Goal: Task Accomplishment & Management: Manage account settings

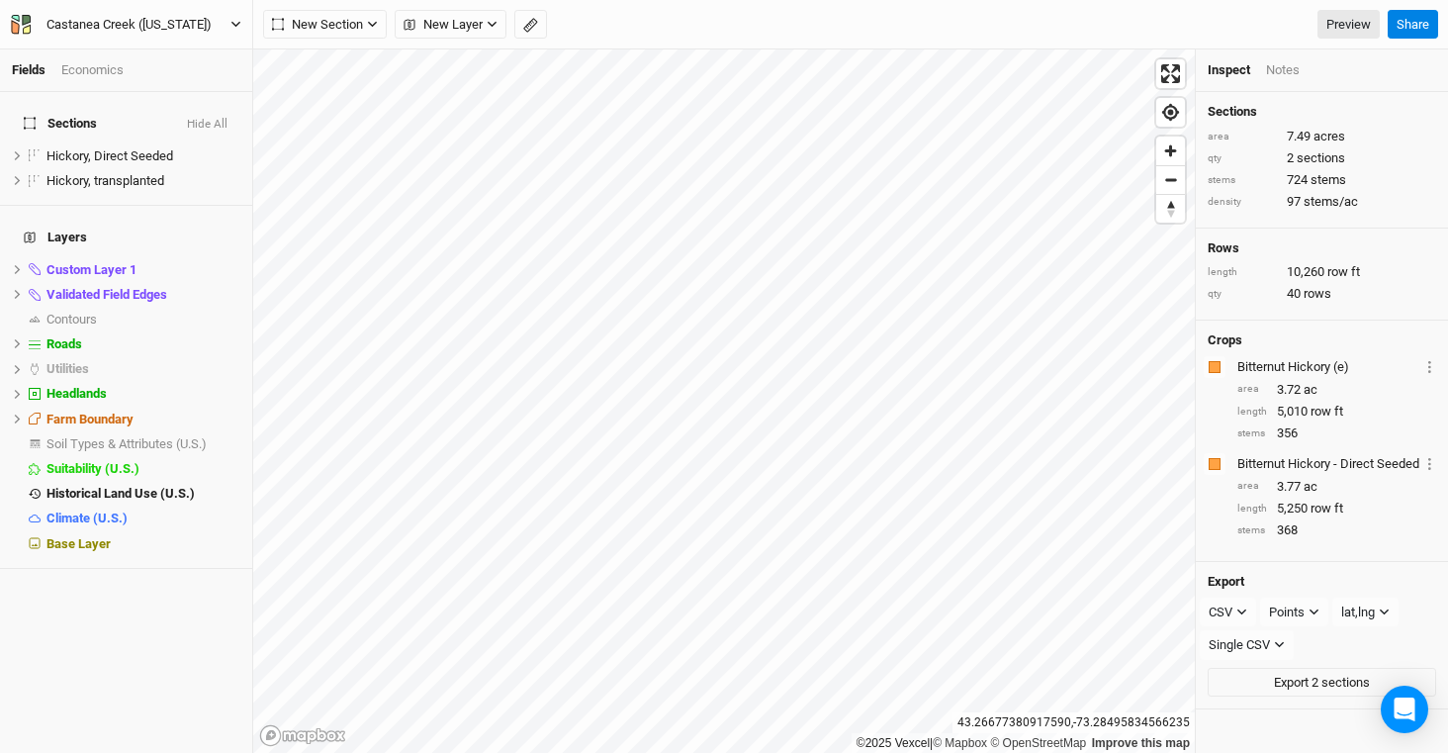
click at [105, 30] on div "Castanea Creek ([US_STATE])" at bounding box center [128, 25] width 165 height 20
click at [149, 55] on button "Back" at bounding box center [164, 56] width 156 height 26
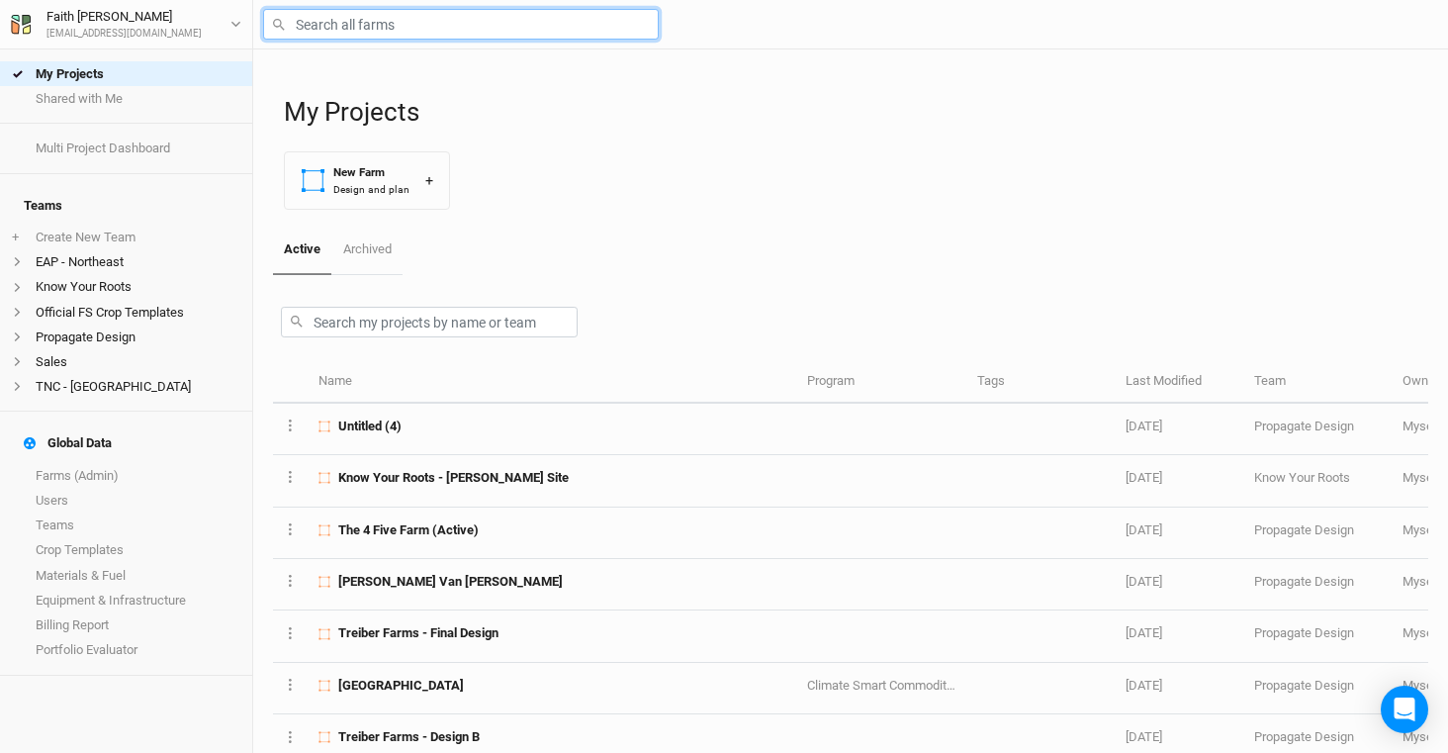
click at [404, 29] on input "text" at bounding box center [461, 24] width 396 height 31
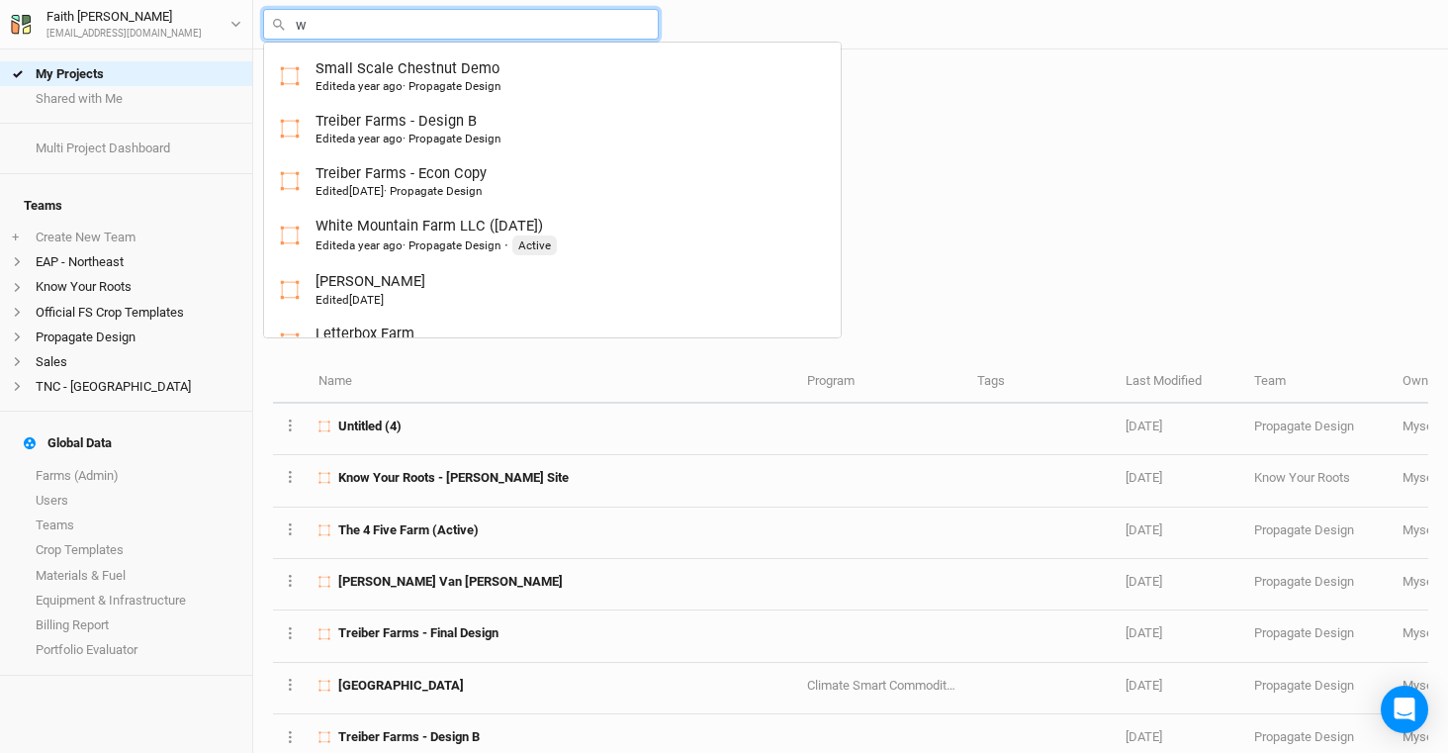
type input "wa"
type input "[PERSON_NAME] Farms Food Forest and Silvopasture - Final Layout"
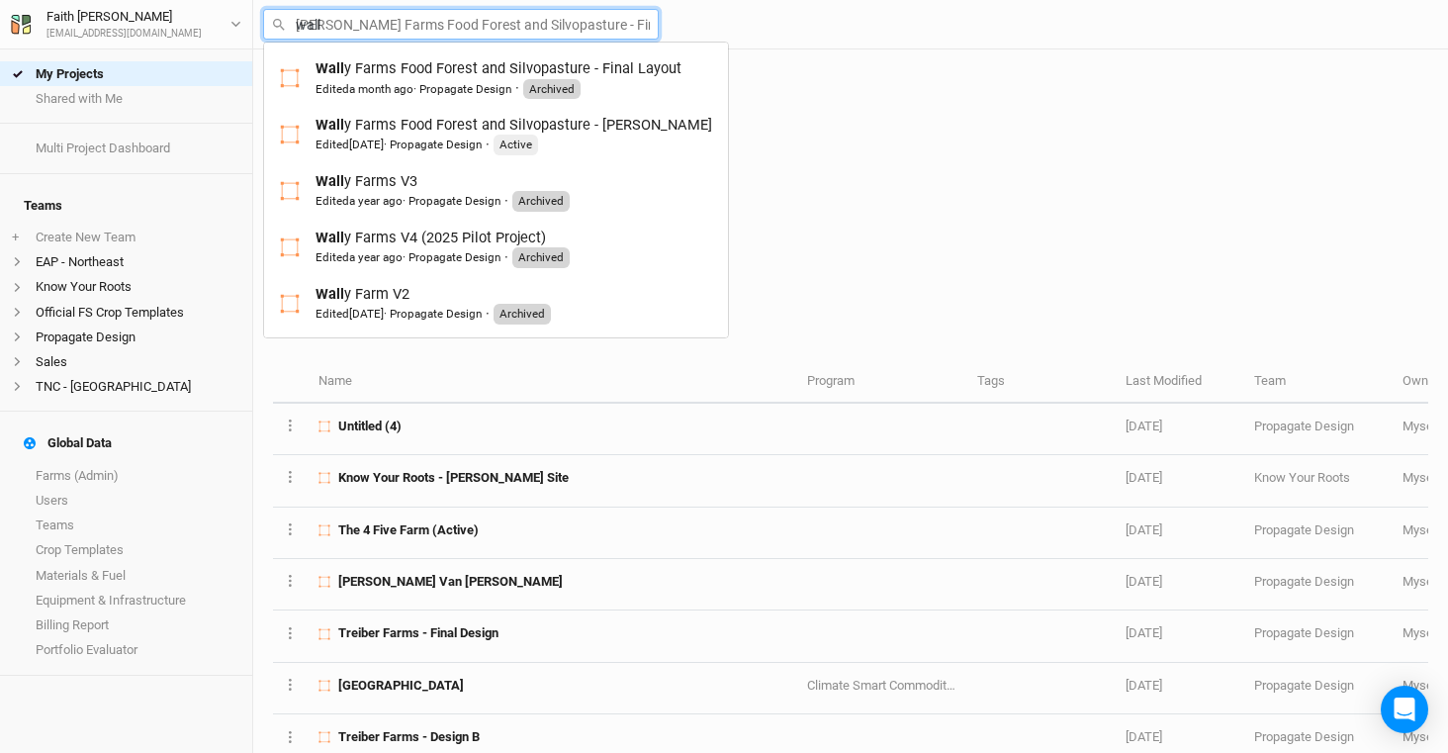
type input "[PERSON_NAME]"
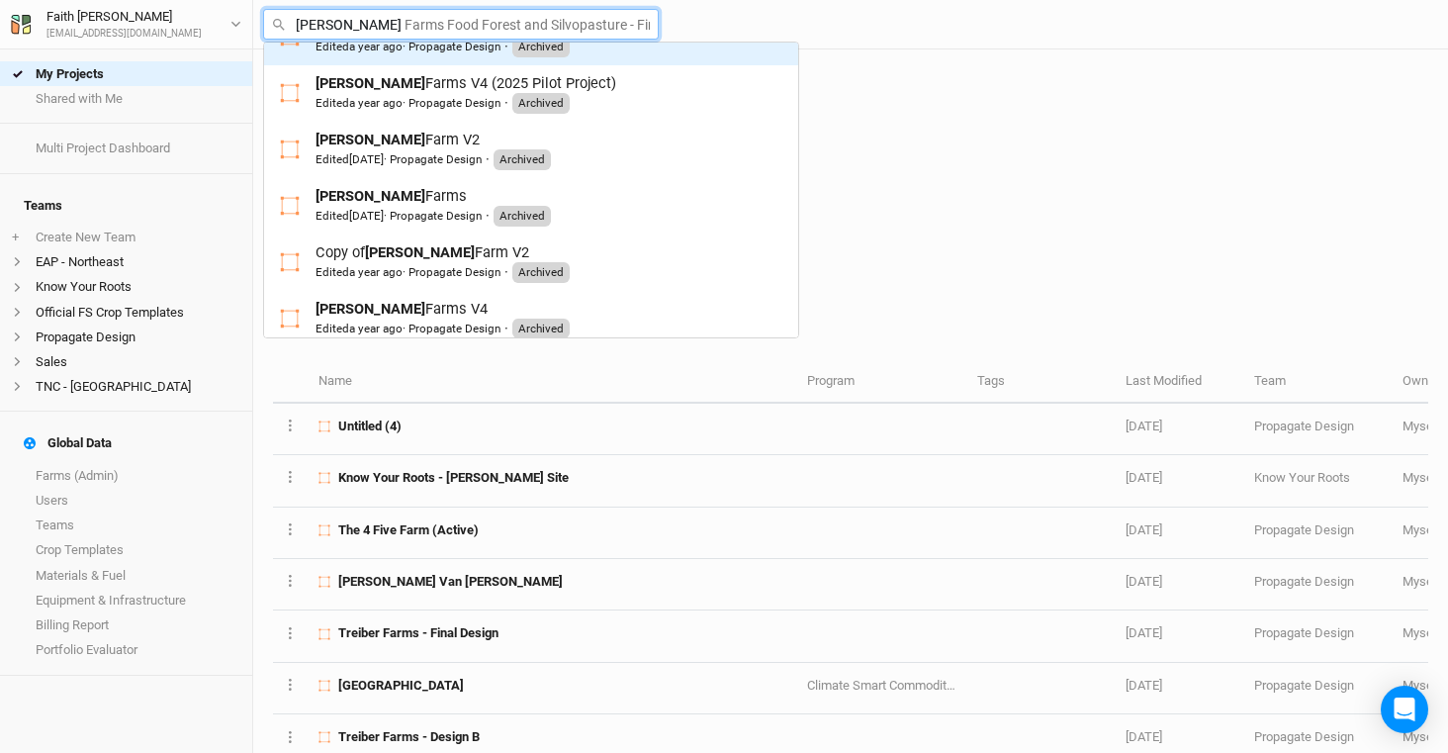
scroll to position [227, 0]
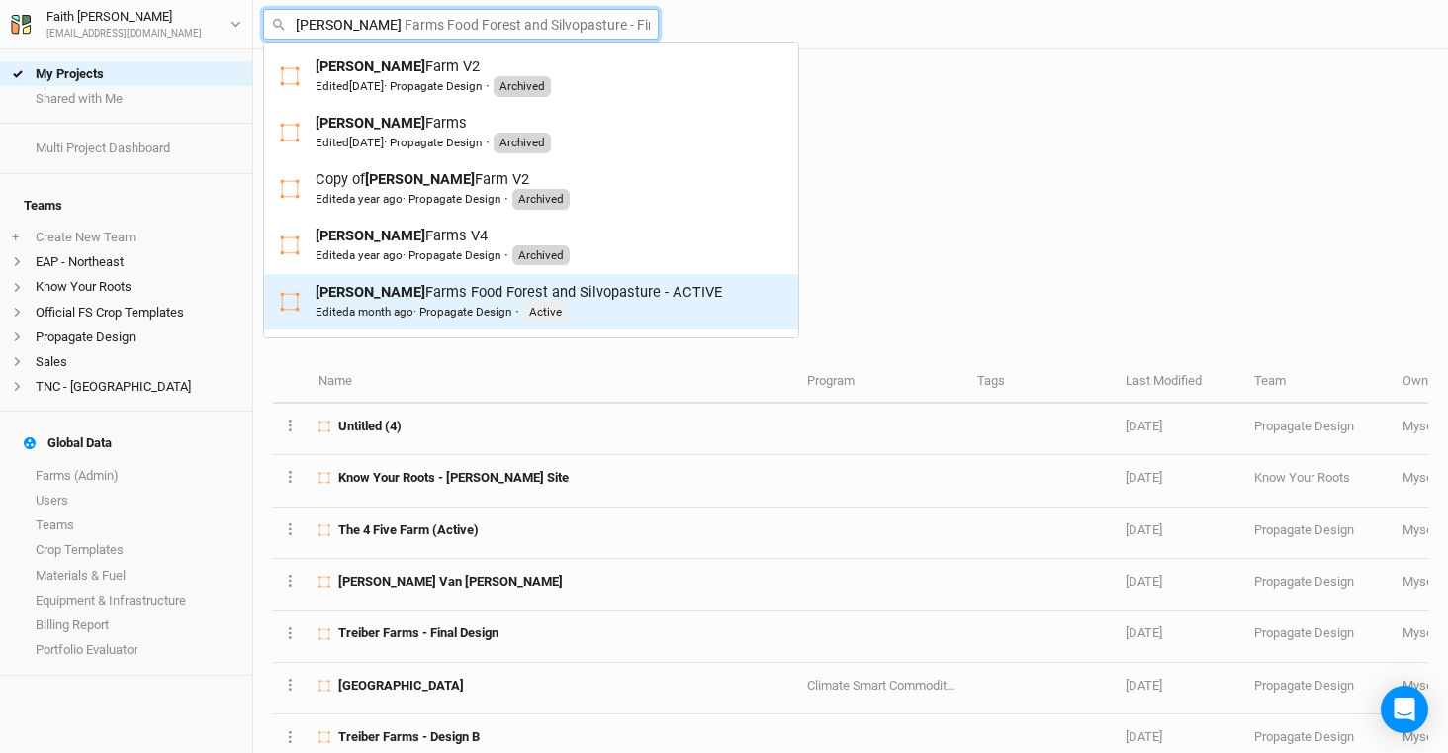
click at [472, 299] on div "[PERSON_NAME] Farms Food Forest and Silvopasture - ACTIVE Edited a month ago · …" at bounding box center [519, 302] width 407 height 41
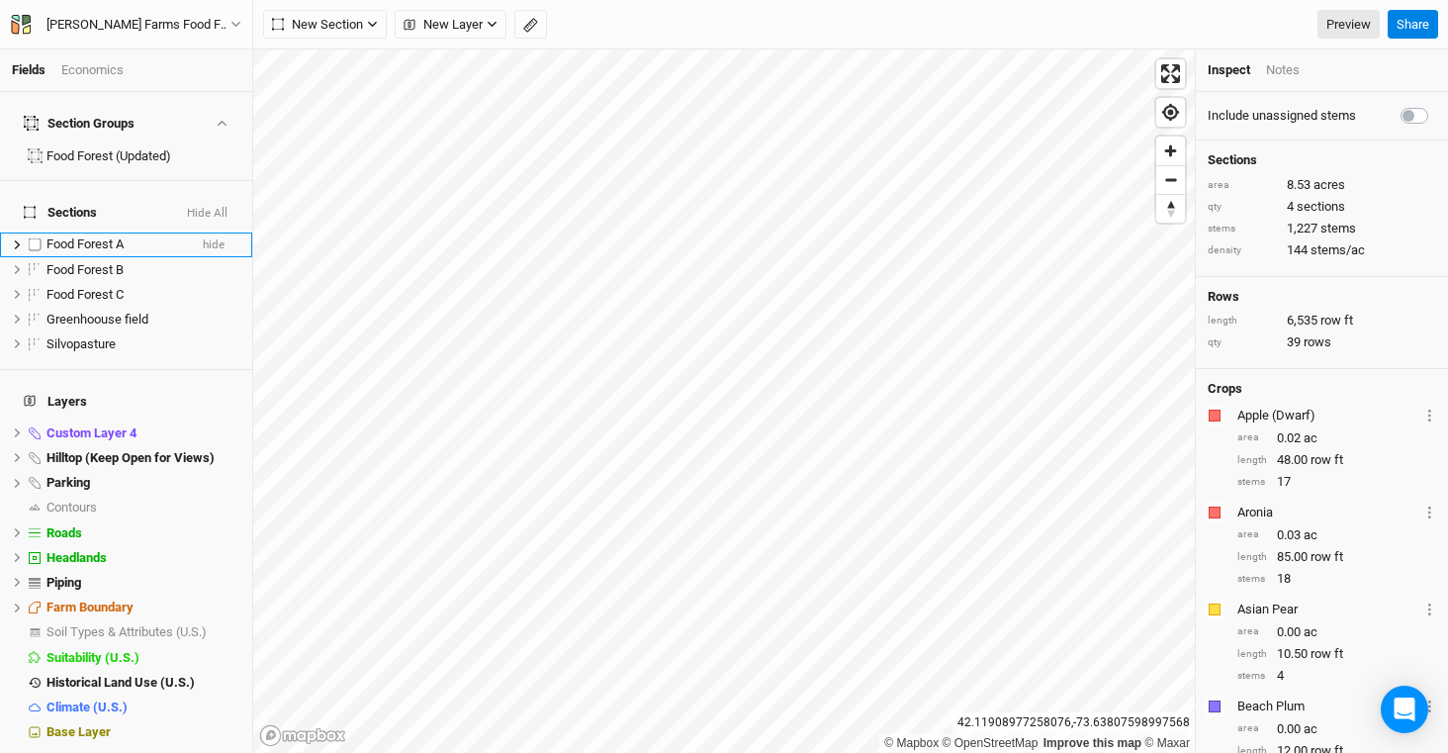
click at [31, 232] on label at bounding box center [35, 244] width 25 height 25
click at [31, 238] on input "checkbox" at bounding box center [35, 244] width 13 height 13
checkbox input "true"
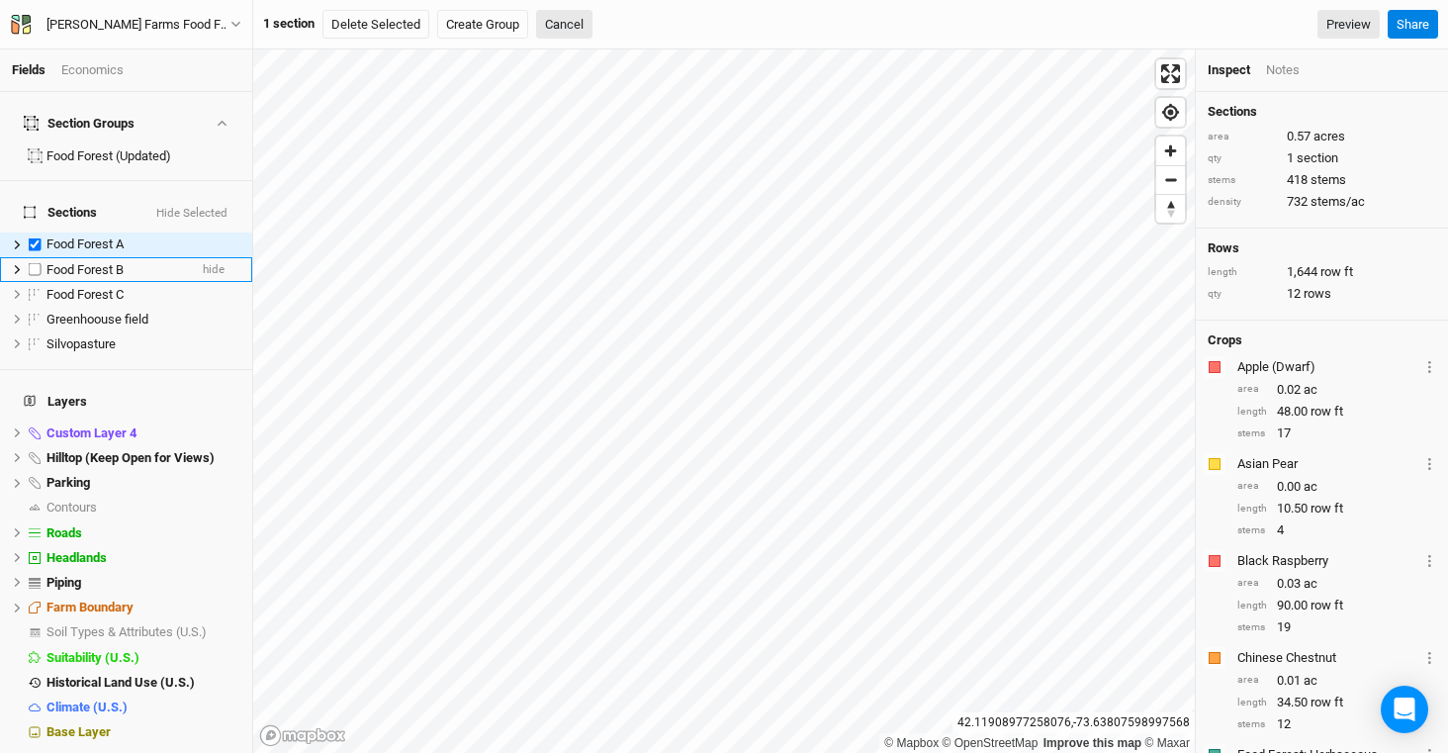
click at [37, 257] on label at bounding box center [35, 269] width 25 height 25
click at [37, 263] on input "checkbox" at bounding box center [35, 269] width 13 height 13
checkbox input "true"
click at [38, 282] on label at bounding box center [35, 294] width 25 height 25
click at [38, 288] on input "checkbox" at bounding box center [35, 294] width 13 height 13
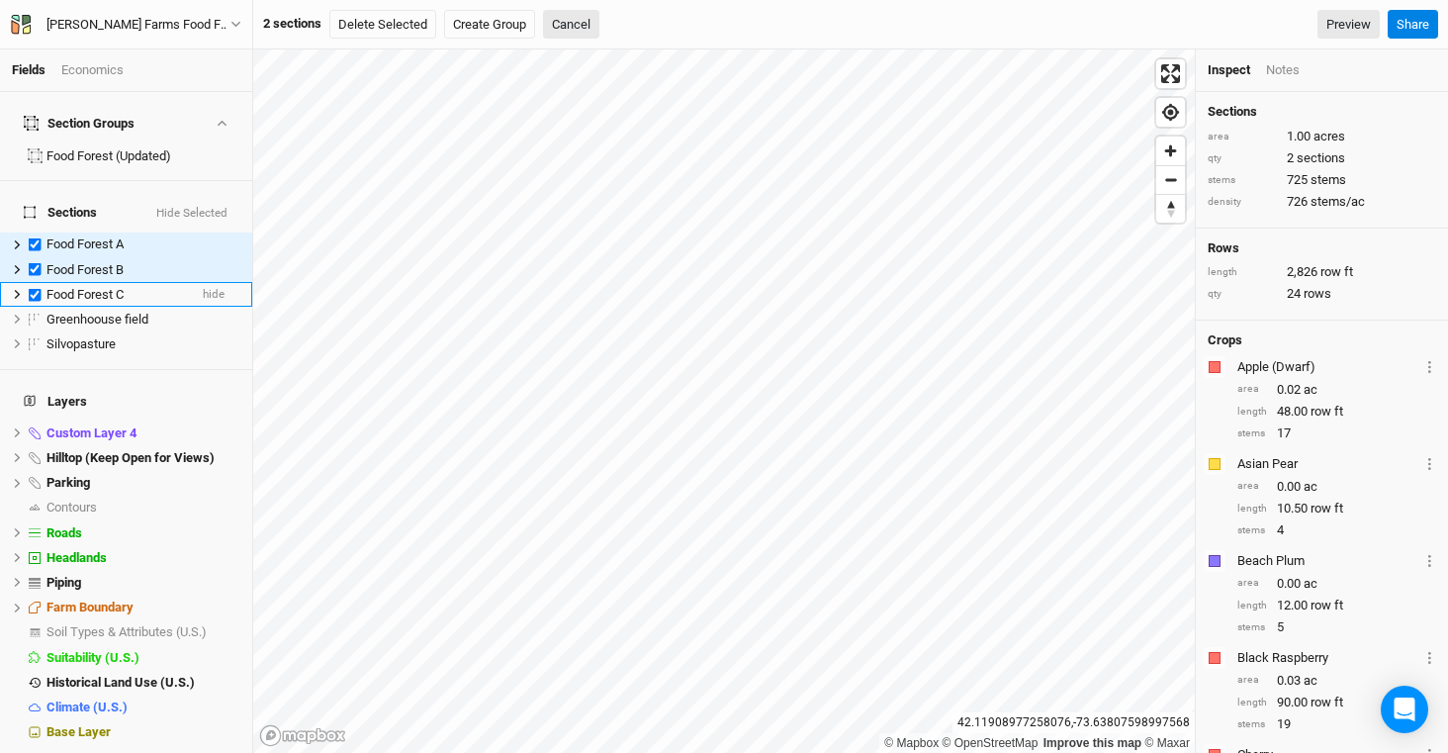
checkbox input "true"
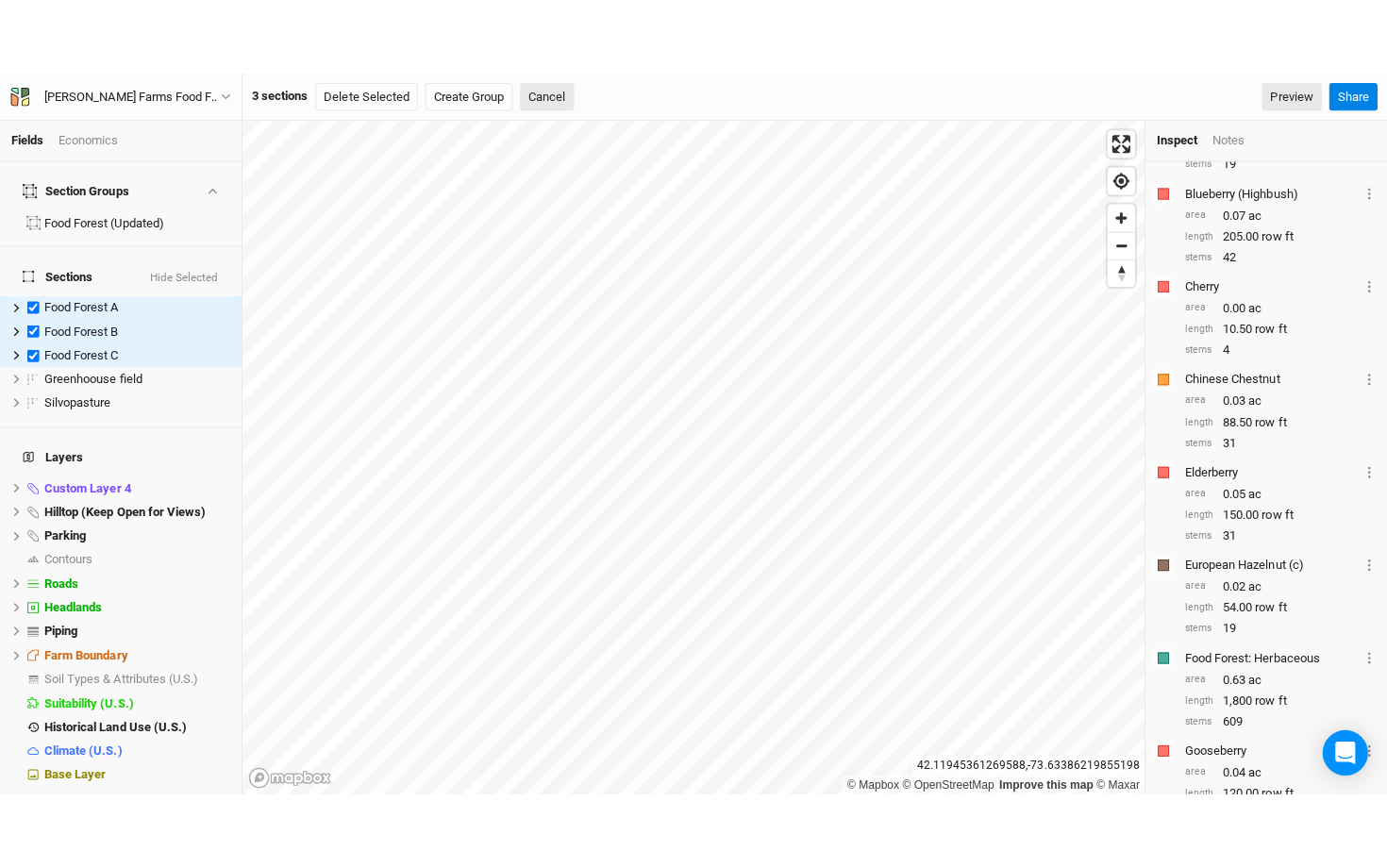
scroll to position [345, 0]
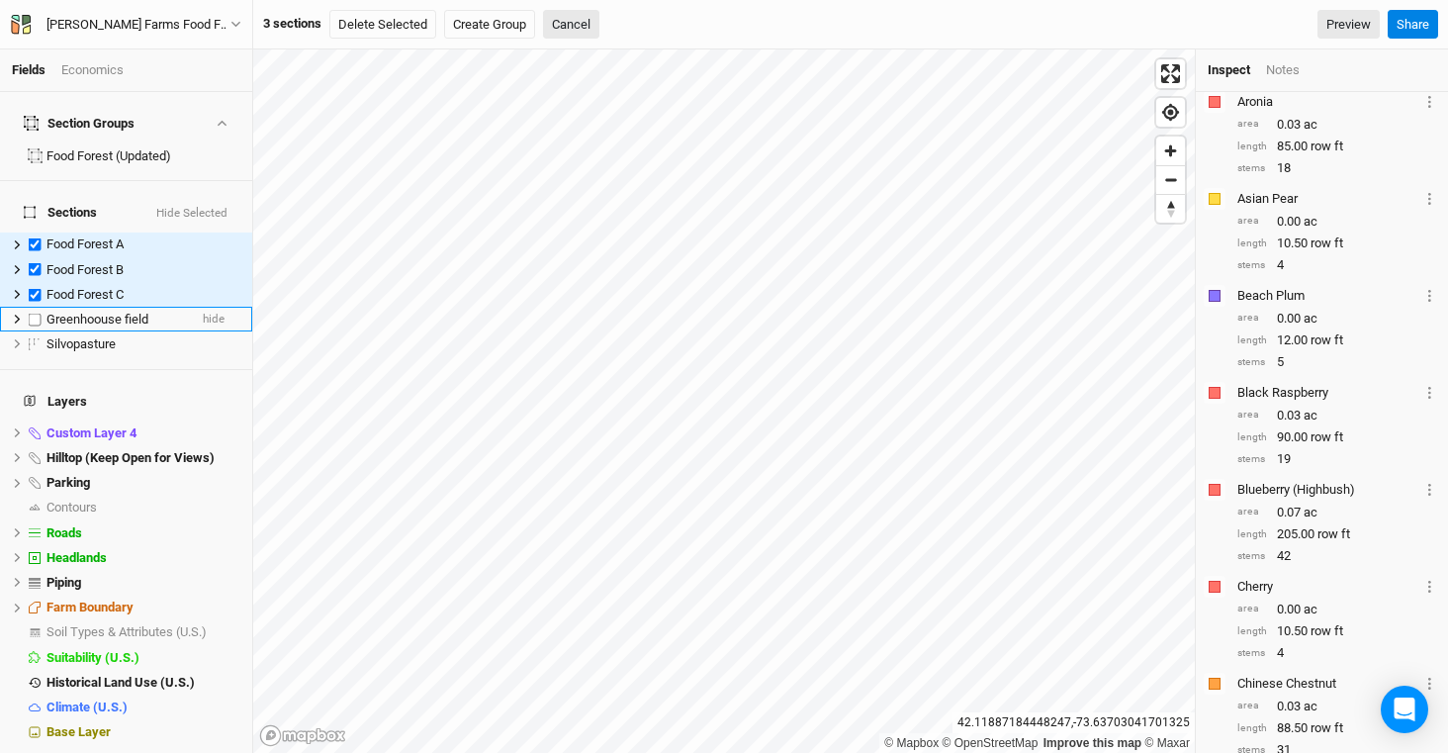
click at [65, 312] on span "Greenhoouse field" at bounding box center [97, 319] width 102 height 15
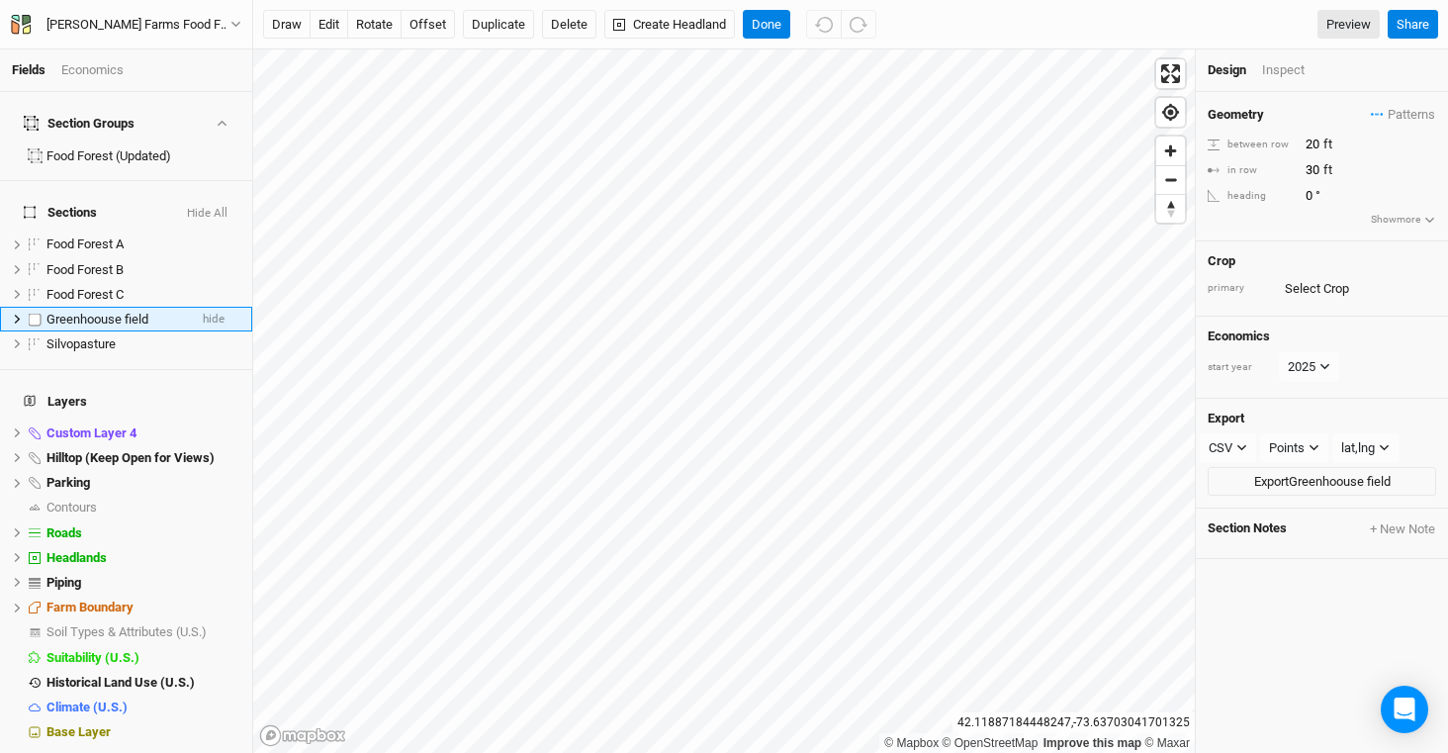
click at [36, 307] on label at bounding box center [35, 319] width 25 height 25
click at [36, 313] on input "checkbox" at bounding box center [35, 319] width 13 height 13
checkbox input "true"
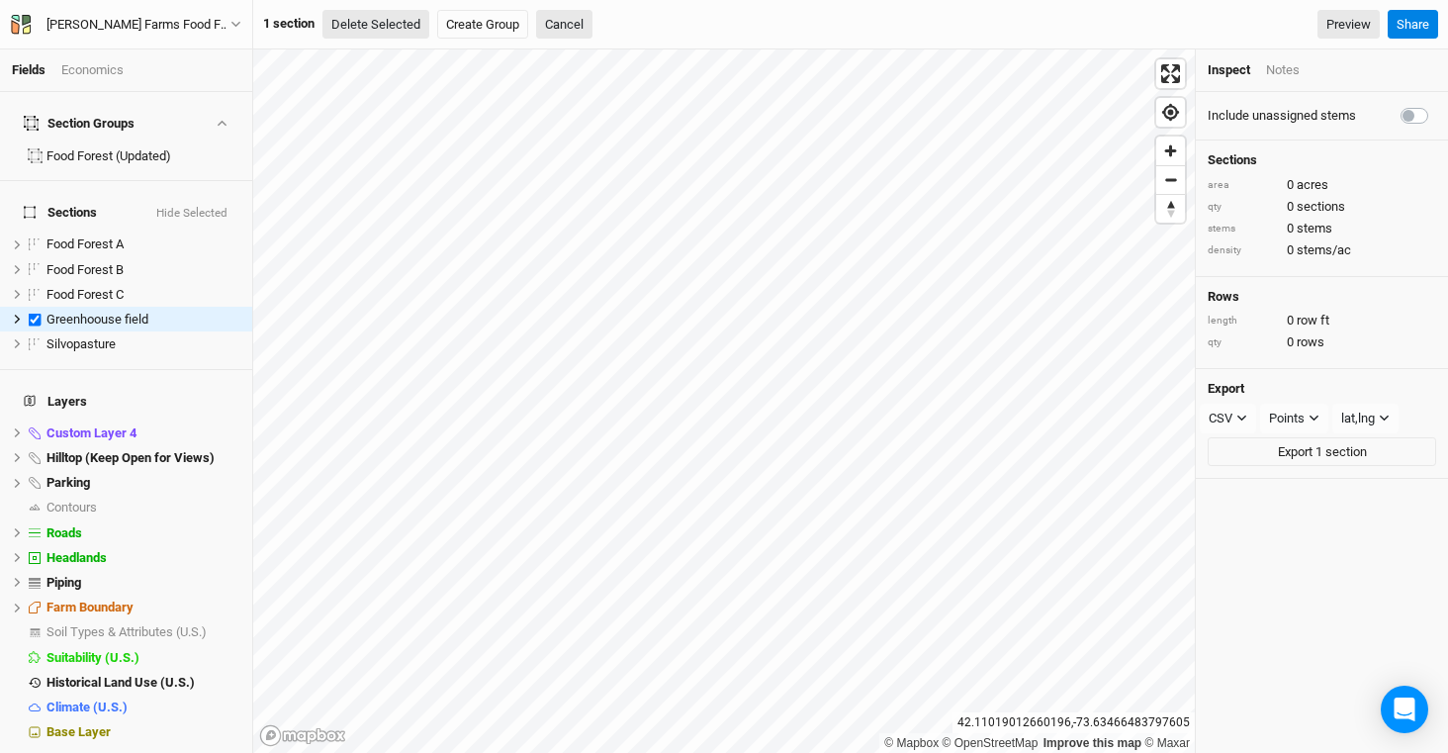
click at [395, 34] on button "Delete Selected" at bounding box center [375, 25] width 107 height 30
click at [627, 37] on button "Confirm" at bounding box center [597, 25] width 61 height 30
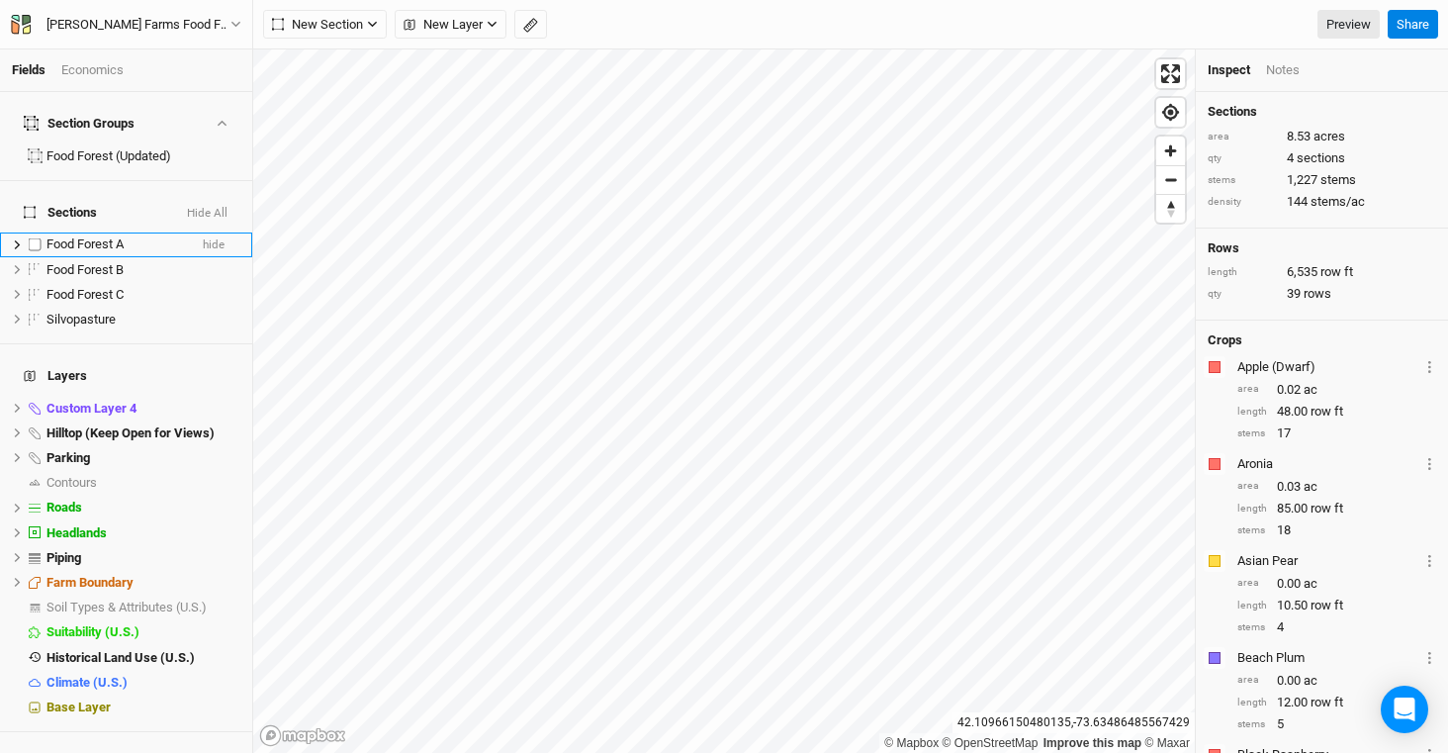
click at [41, 232] on label at bounding box center [35, 244] width 25 height 25
click at [41, 238] on input "checkbox" at bounding box center [35, 244] width 13 height 13
checkbox input "true"
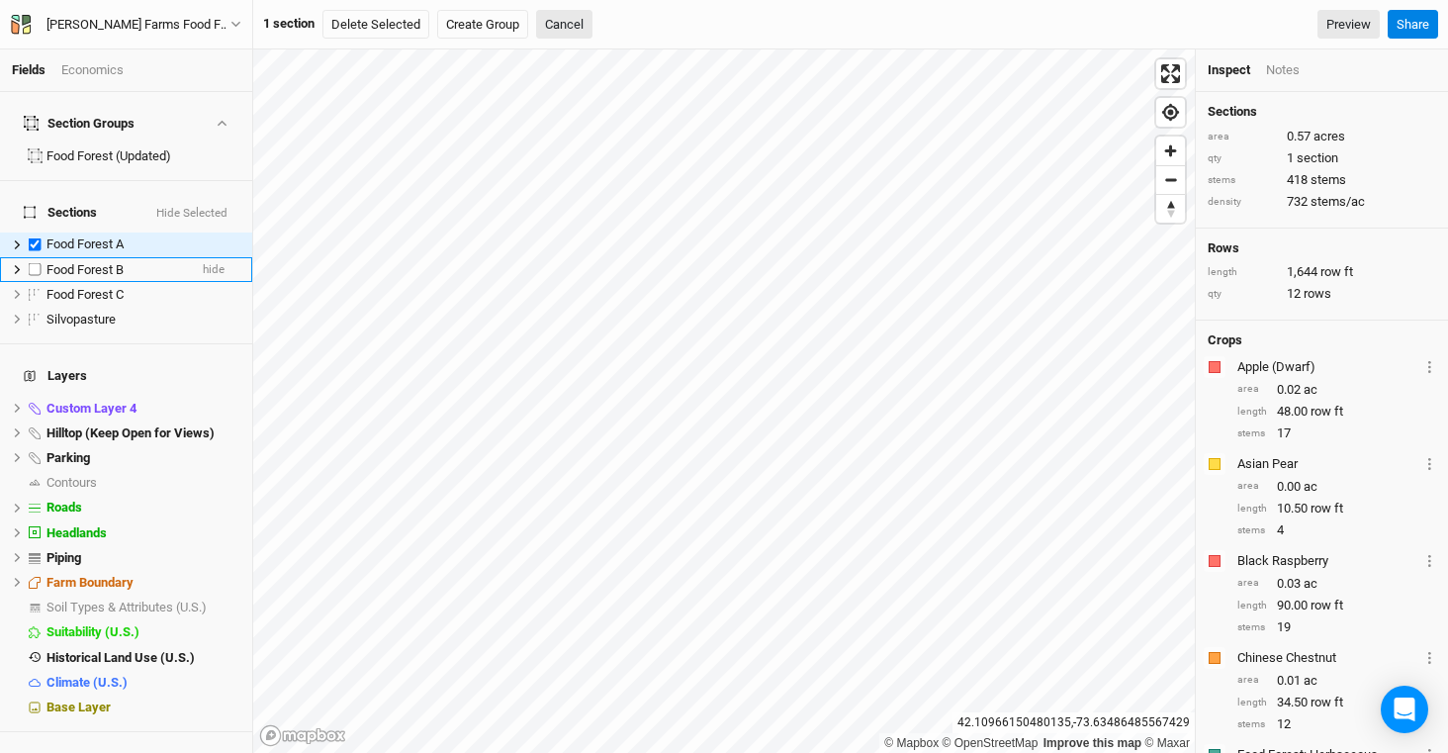
click at [39, 257] on label at bounding box center [35, 269] width 25 height 25
click at [39, 263] on input "checkbox" at bounding box center [35, 269] width 13 height 13
checkbox input "true"
click at [39, 282] on label at bounding box center [35, 294] width 25 height 25
click at [39, 288] on input "checkbox" at bounding box center [35, 294] width 13 height 13
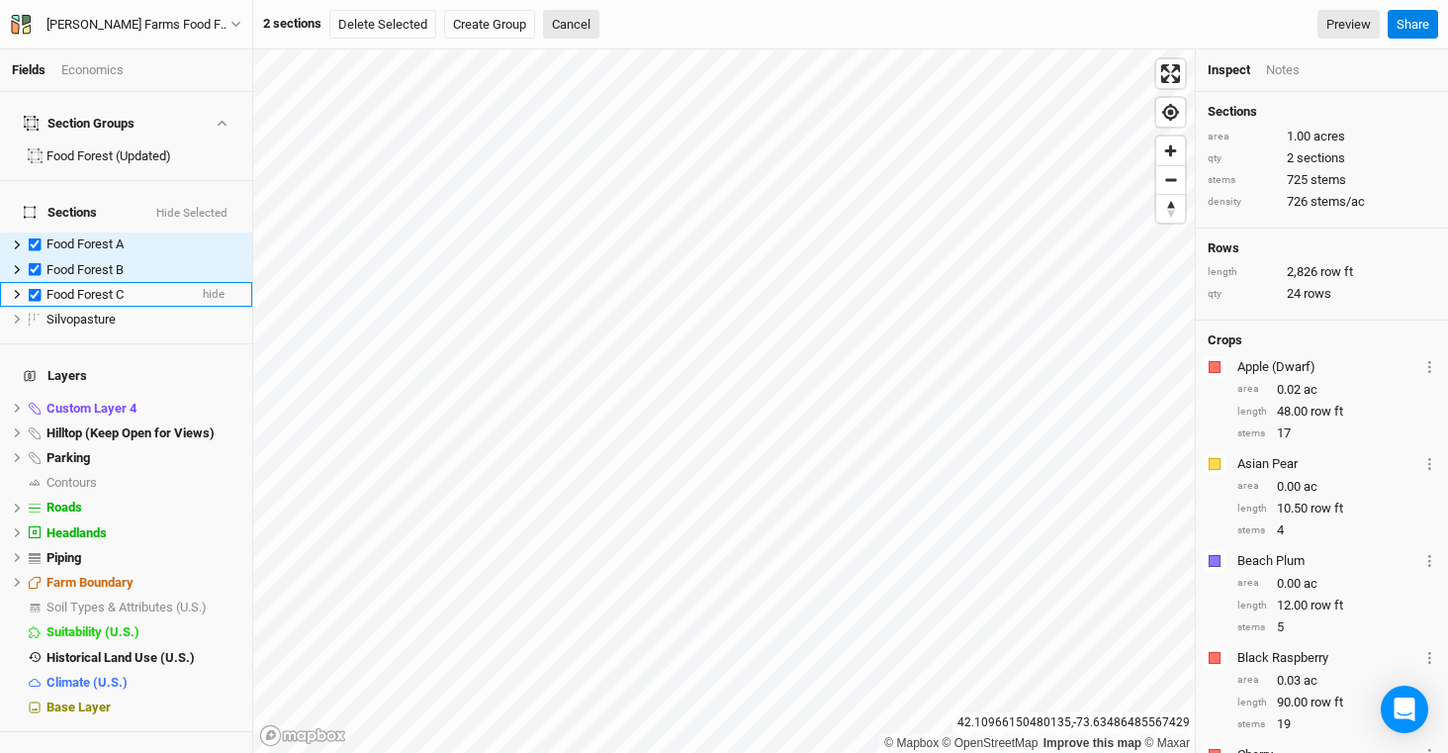
checkbox input "true"
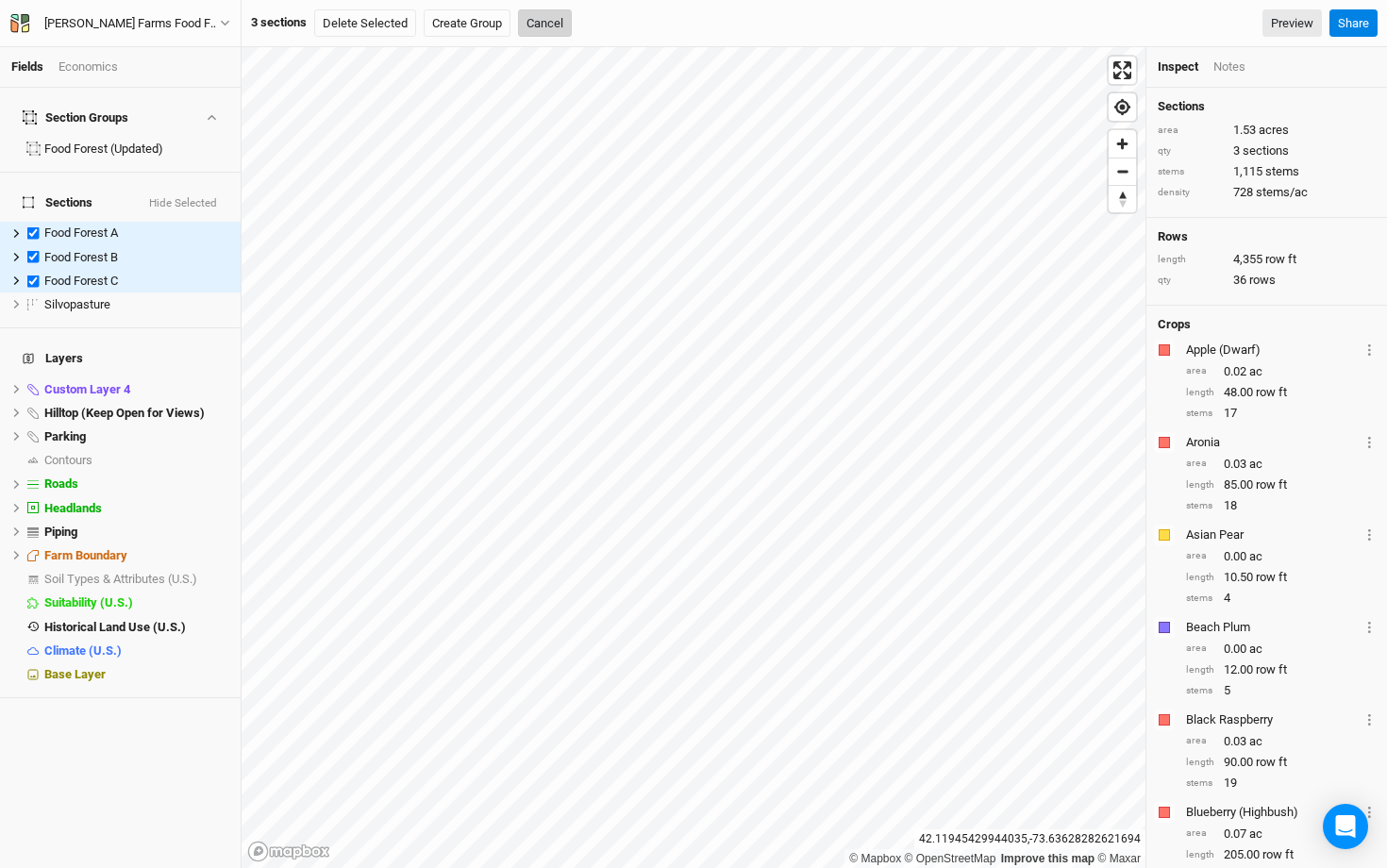
click at [546, 22] on button "Cancel" at bounding box center [545, 24] width 53 height 29
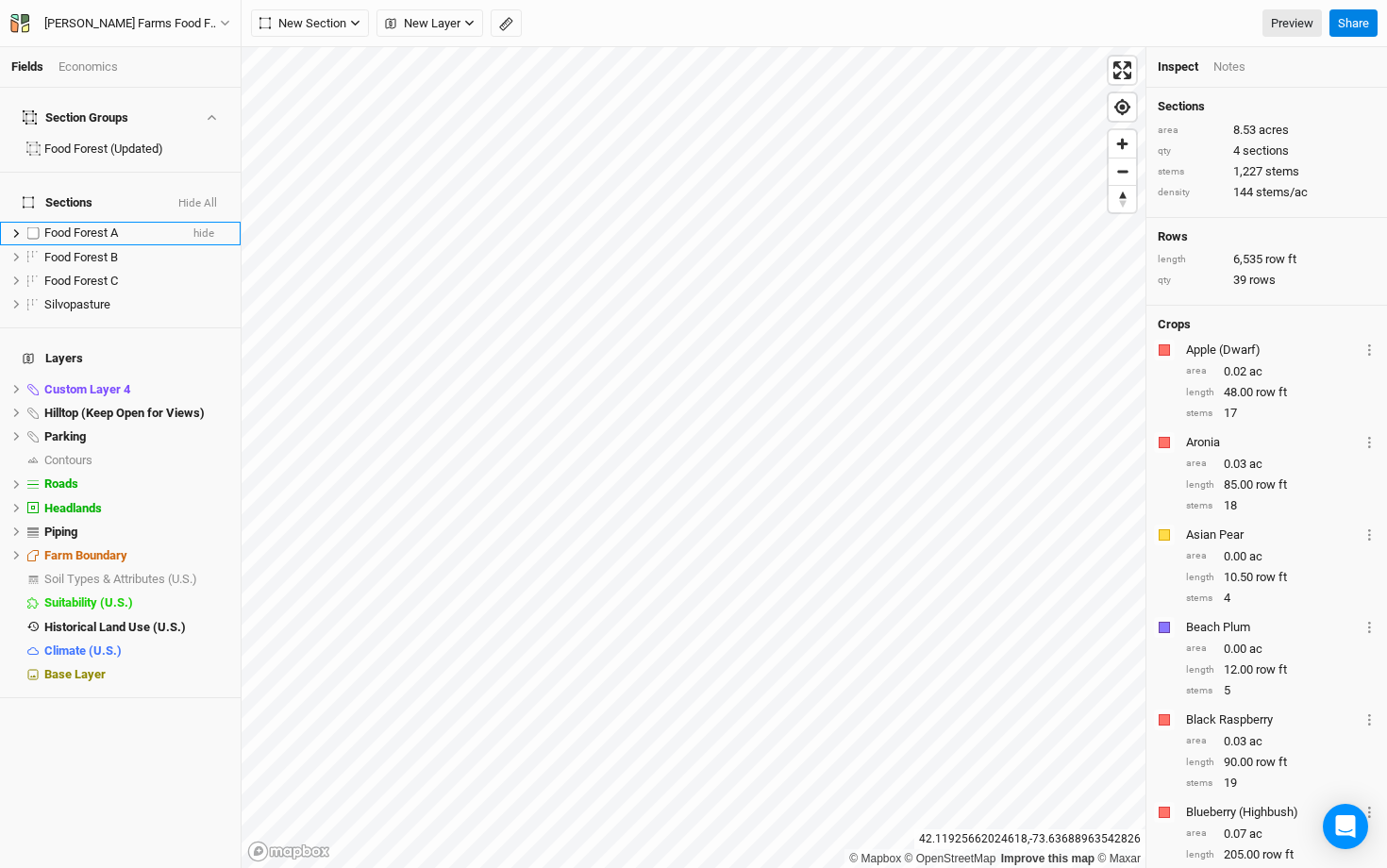
click at [40, 221] on label at bounding box center [33, 233] width 24 height 24
click at [40, 227] on input "checkbox" at bounding box center [33, 233] width 12 height 12
checkbox input "true"
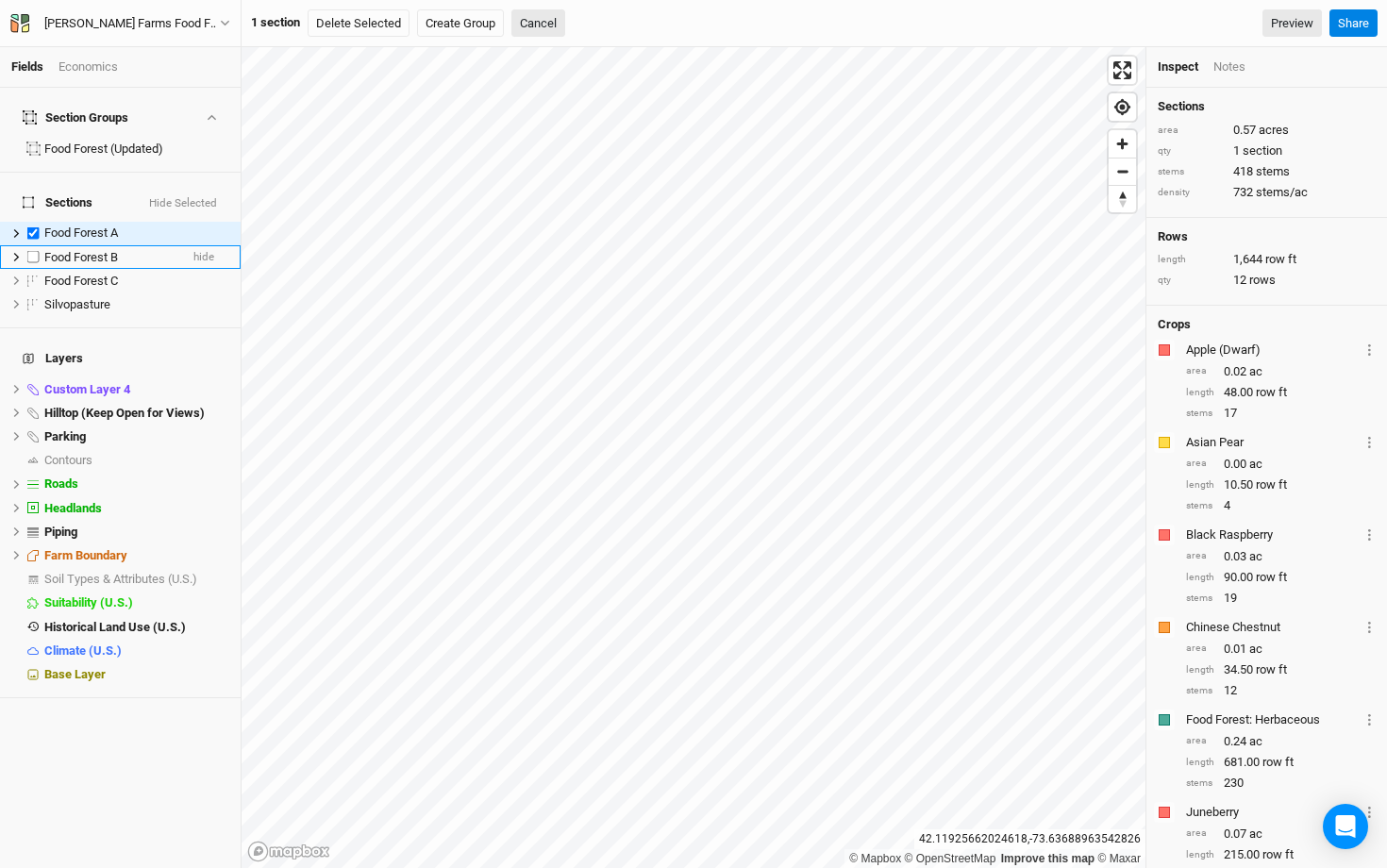
click at [32, 245] on label at bounding box center [33, 257] width 24 height 24
click at [32, 251] on input "checkbox" at bounding box center [33, 257] width 12 height 12
checkbox input "true"
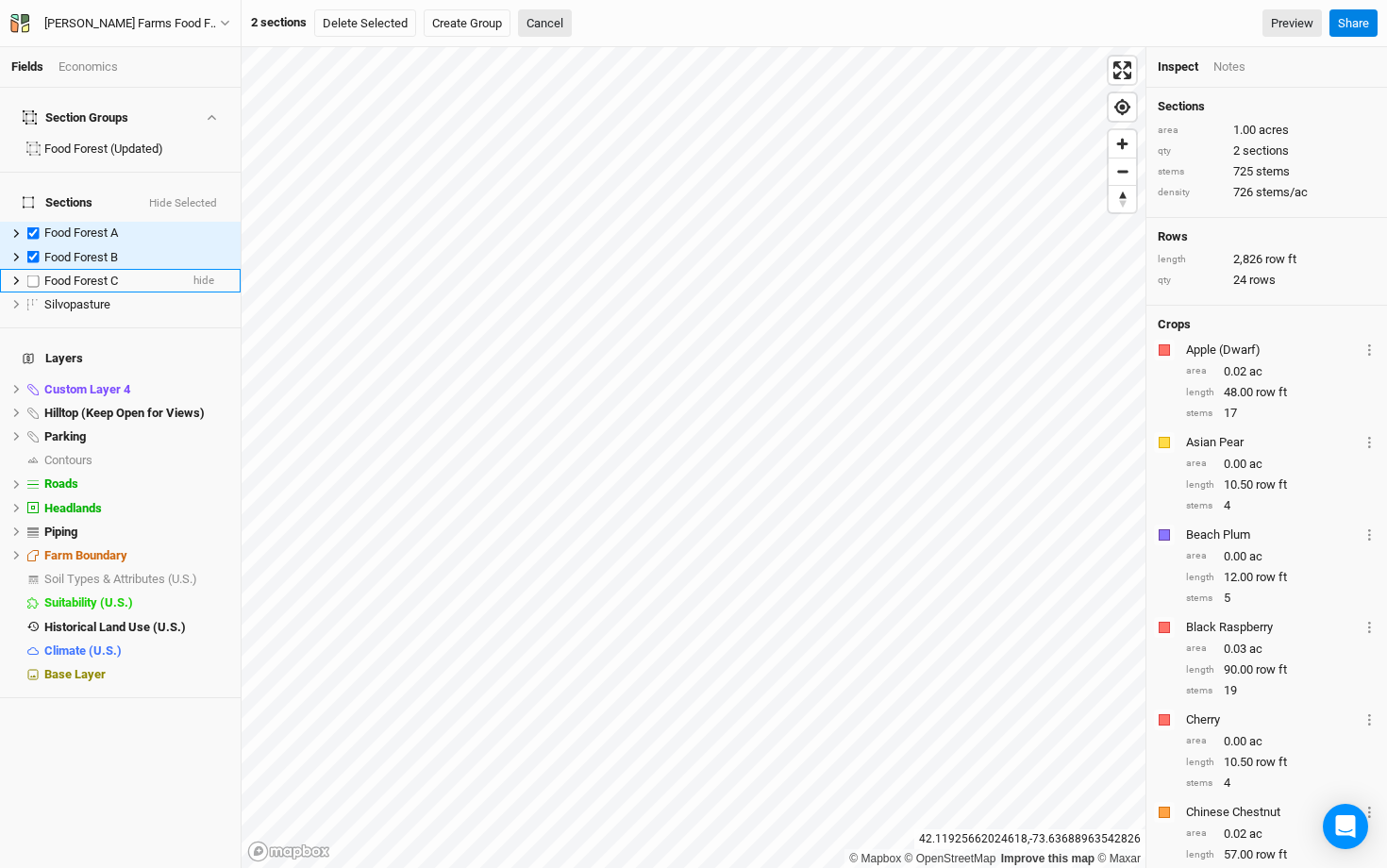
click at [38, 269] on label at bounding box center [33, 280] width 24 height 24
click at [38, 275] on input "checkbox" at bounding box center [33, 280] width 12 height 12
checkbox input "true"
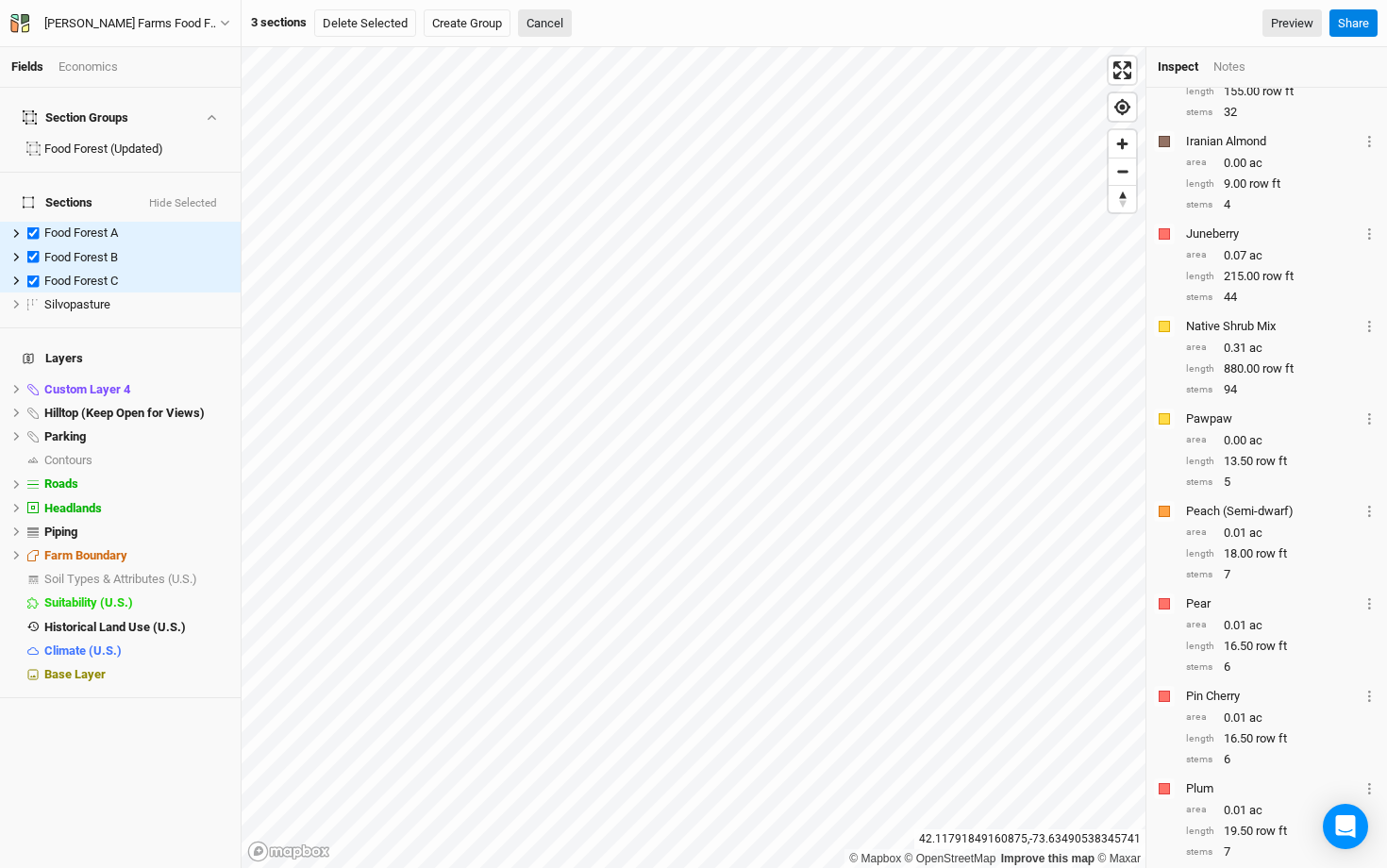
scroll to position [1933, 0]
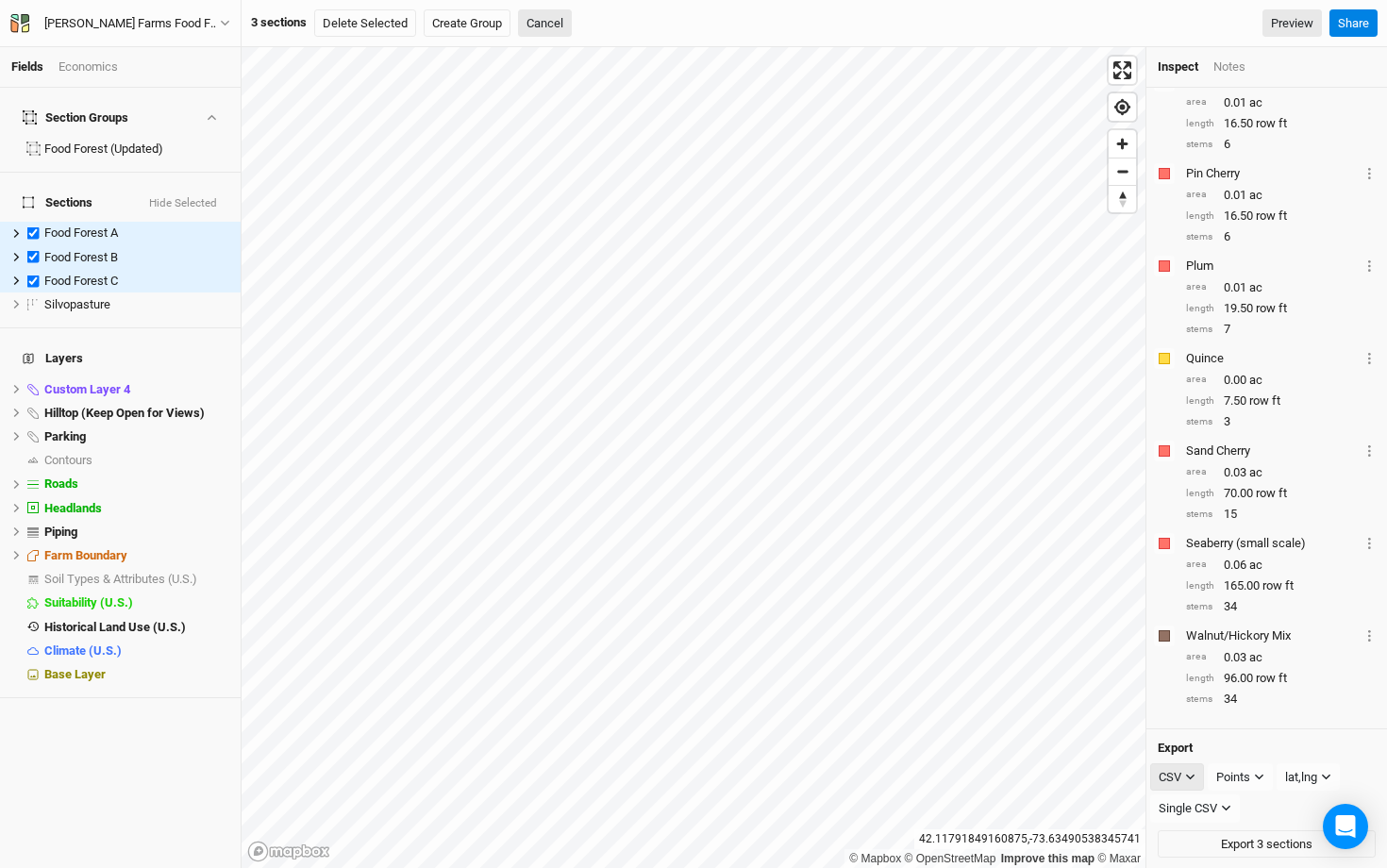
click at [1188, 717] on icon "button" at bounding box center [1190, 776] width 10 height 10
click at [1238, 717] on button "PDF" at bounding box center [1226, 811] width 149 height 30
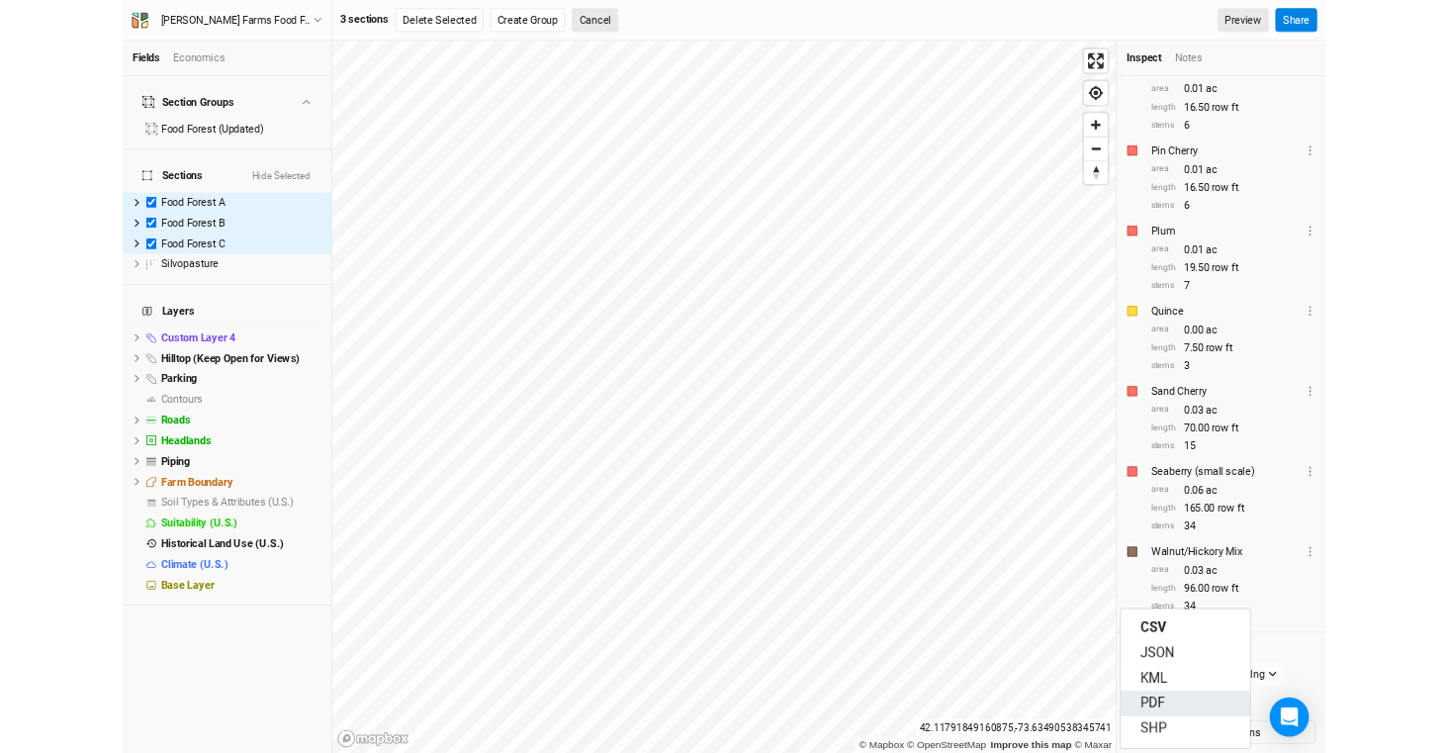
scroll to position [1990, 0]
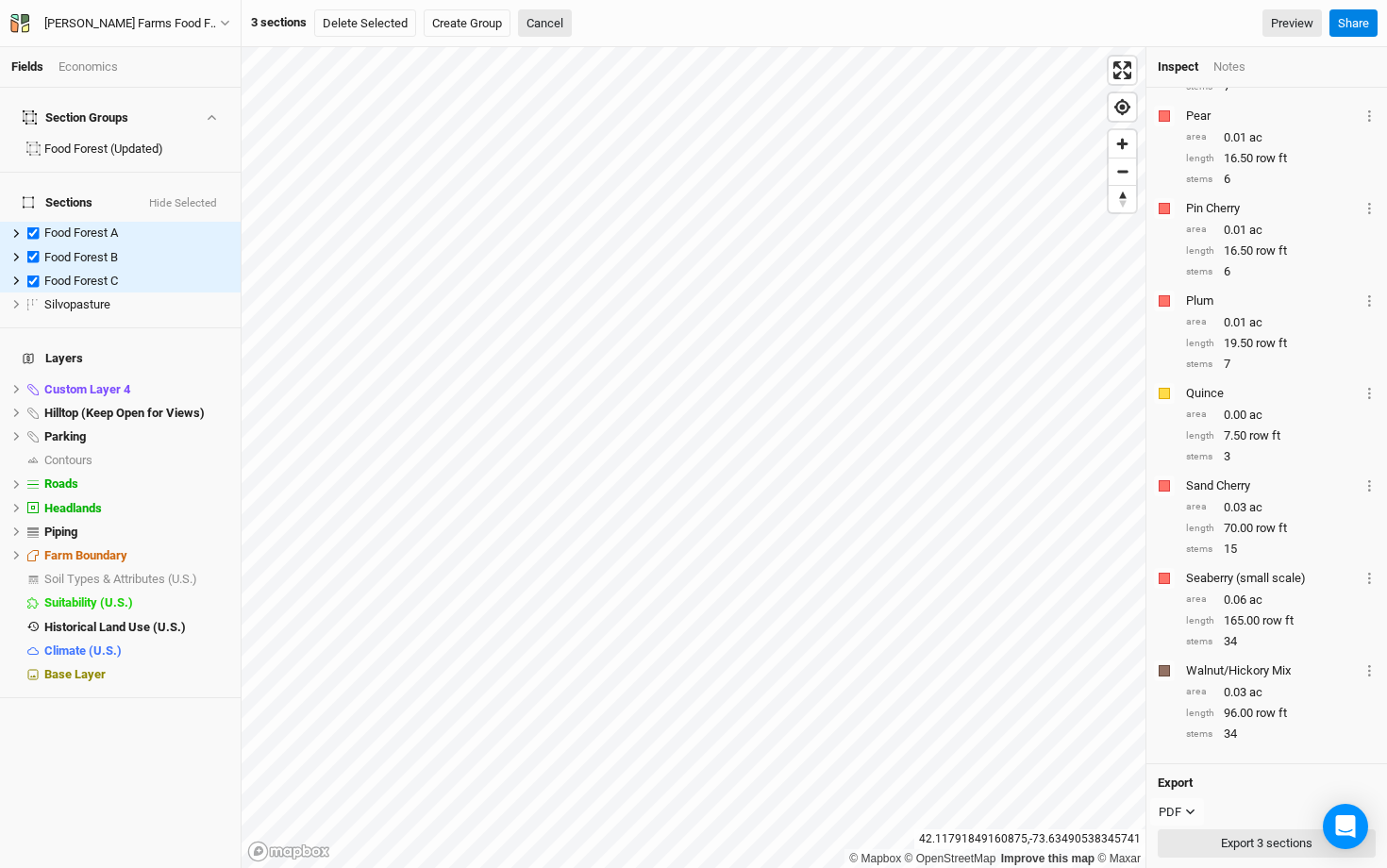
click at [1251, 717] on button "Export 3 sections" at bounding box center [1267, 843] width 217 height 29
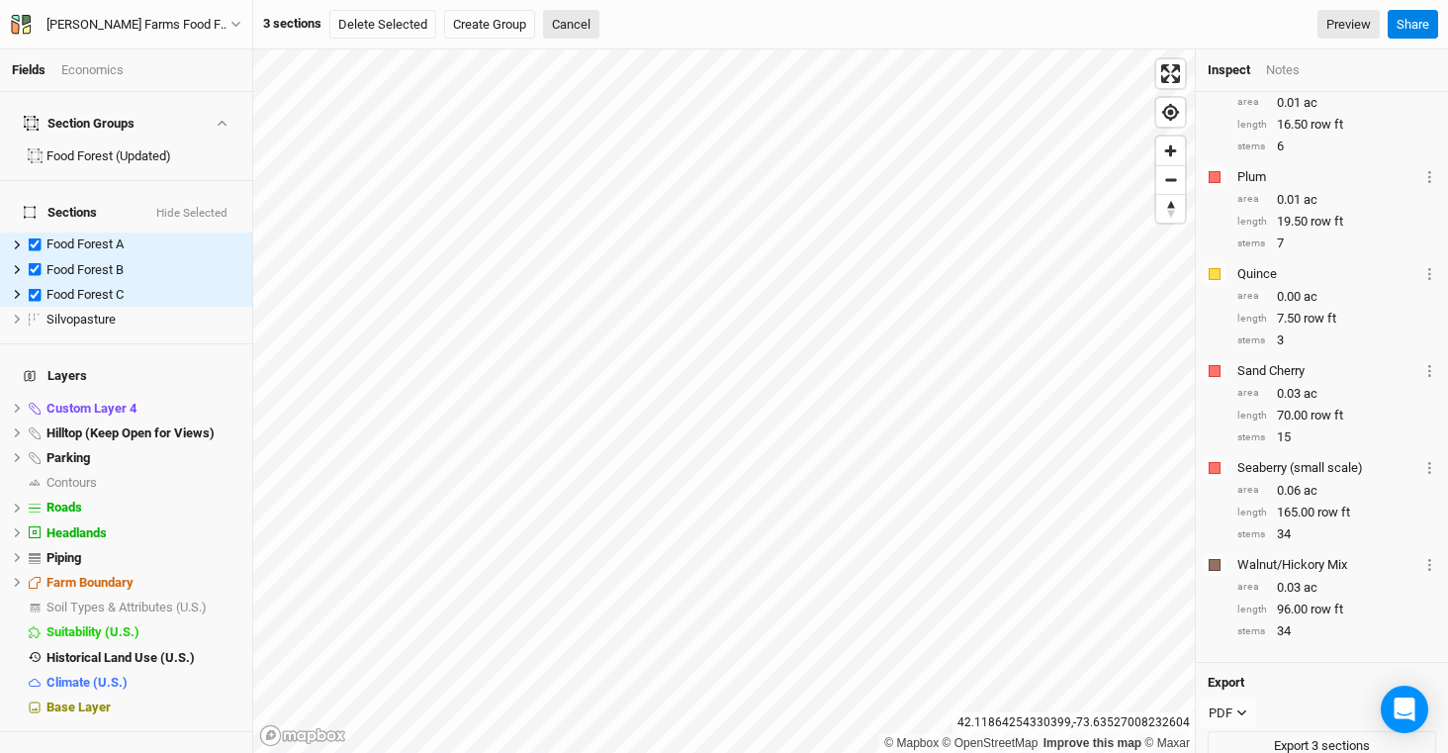
scroll to position [2147, 0]
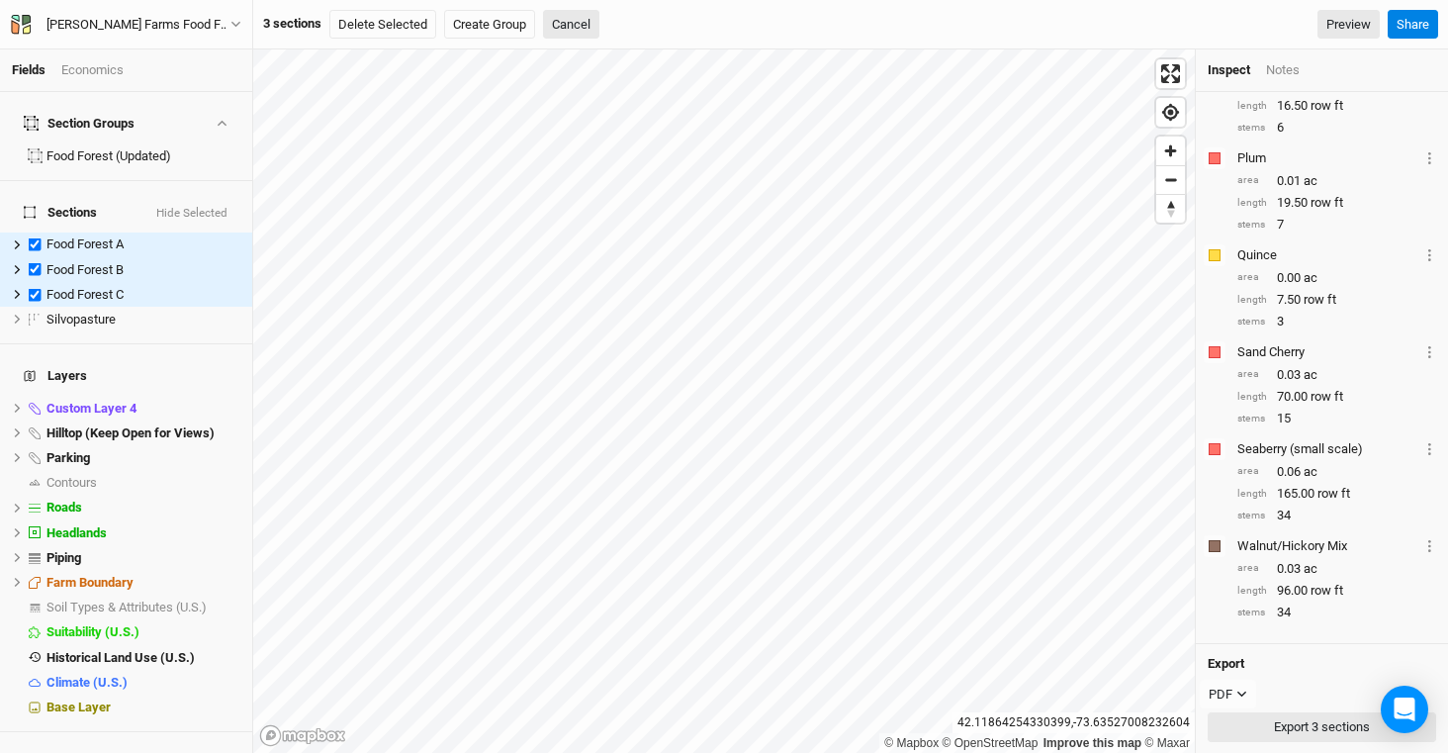
click at [1311, 723] on button "Export 3 sections" at bounding box center [1322, 727] width 228 height 30
click at [576, 23] on button "Cancel" at bounding box center [571, 25] width 56 height 30
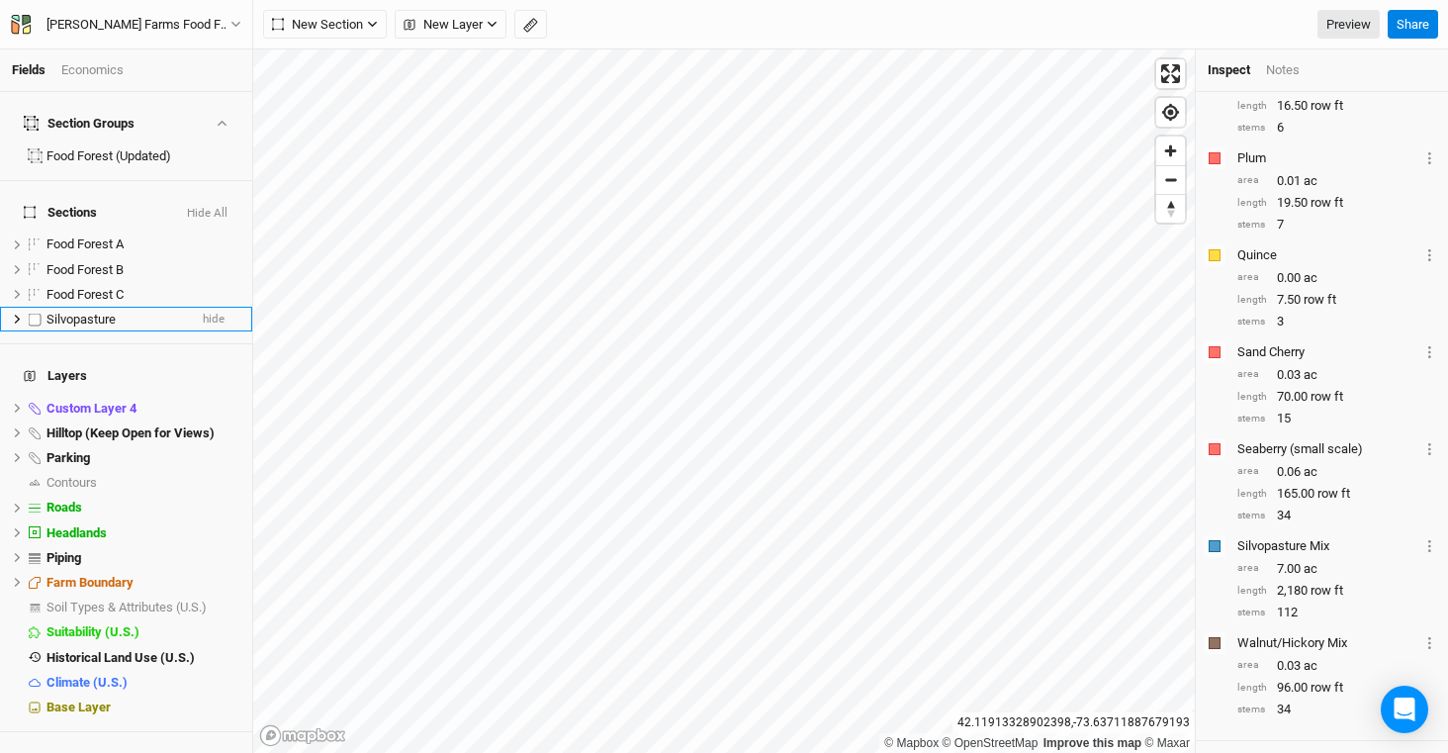
click at [34, 307] on label at bounding box center [35, 319] width 25 height 25
click at [34, 313] on input "checkbox" at bounding box center [35, 319] width 13 height 13
checkbox input "true"
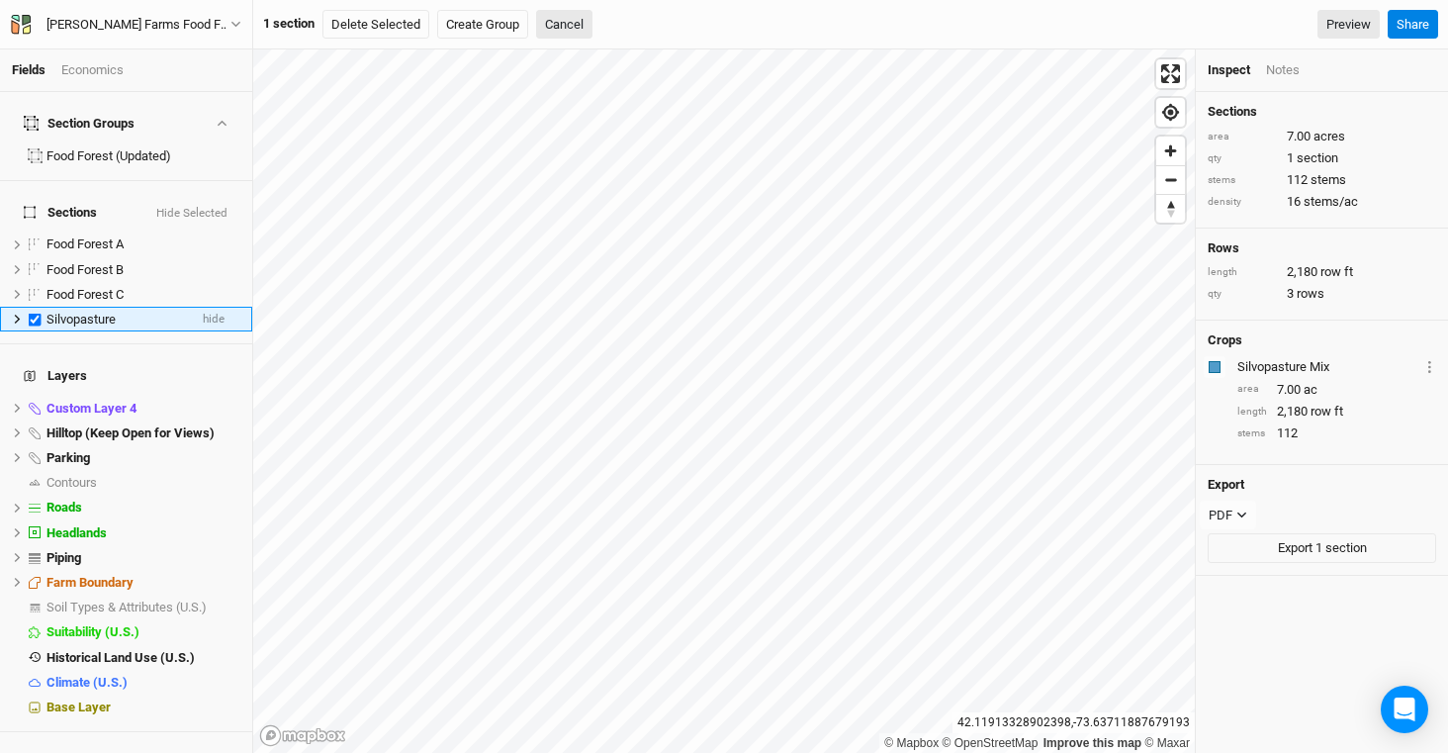
scroll to position [0, 0]
click at [1285, 543] on button "Export 1 section" at bounding box center [1322, 548] width 228 height 30
